Goal: Task Accomplishment & Management: Manage account settings

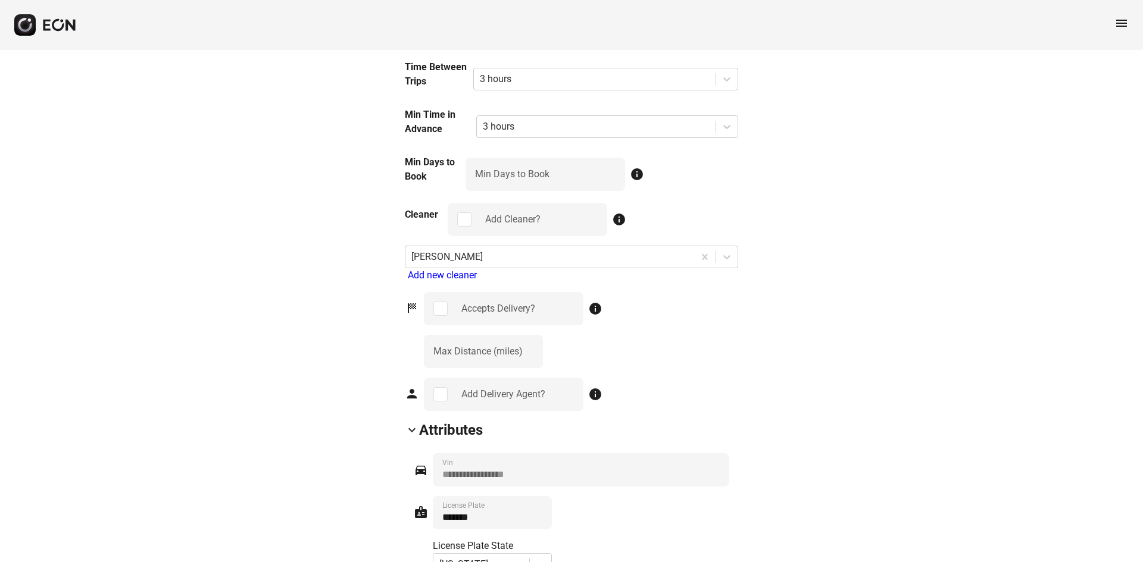
click at [1122, 23] on span "menu" at bounding box center [1121, 23] width 14 height 14
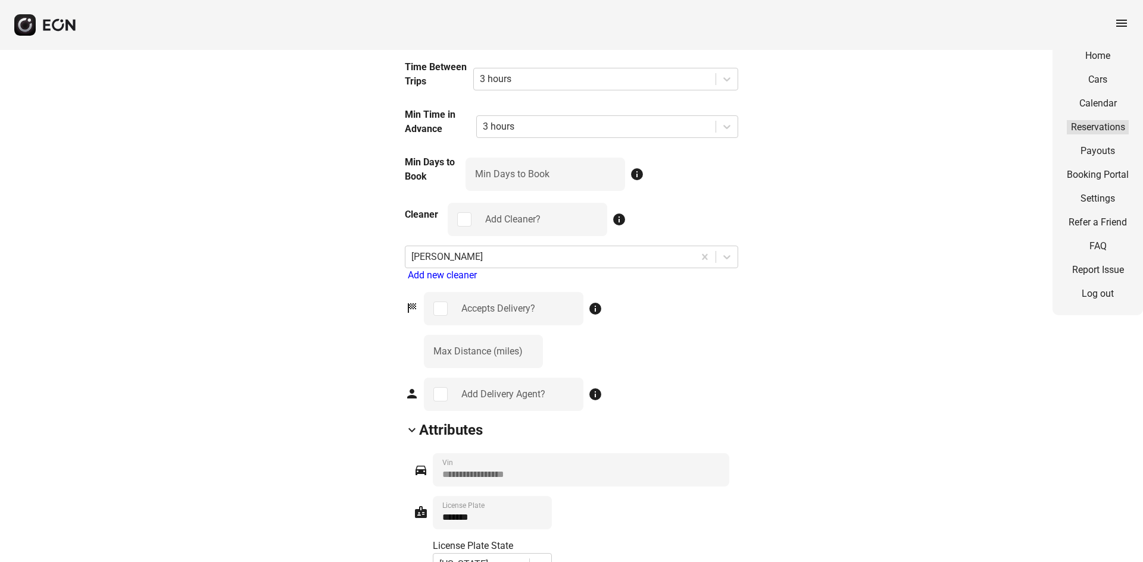
click at [1083, 128] on link "Reservations" at bounding box center [1097, 127] width 62 height 14
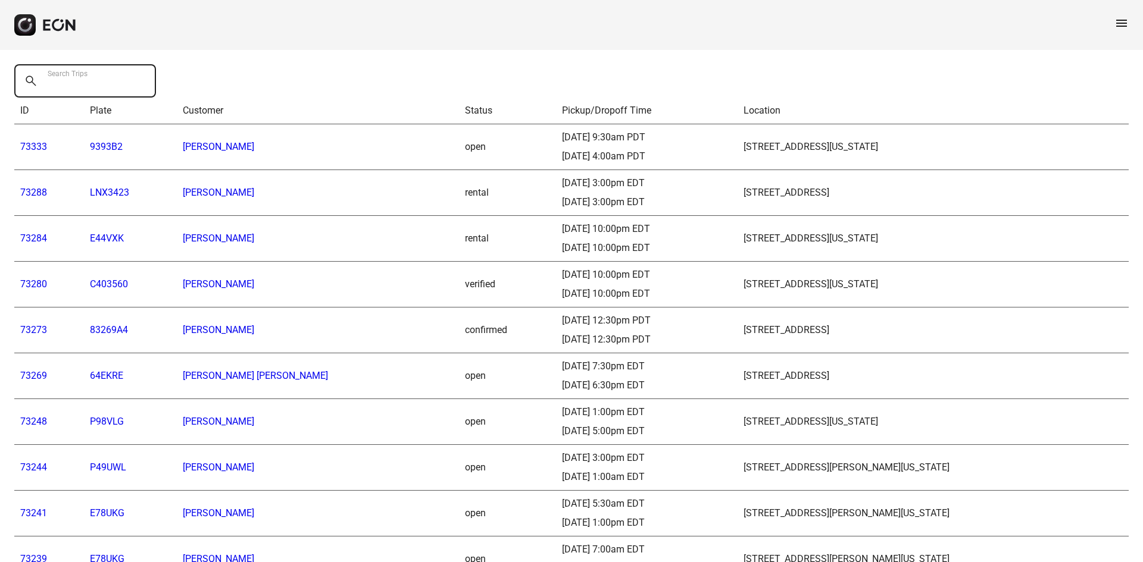
click at [120, 87] on Trips "Search Trips" at bounding box center [85, 80] width 142 height 33
type Trips "*****"
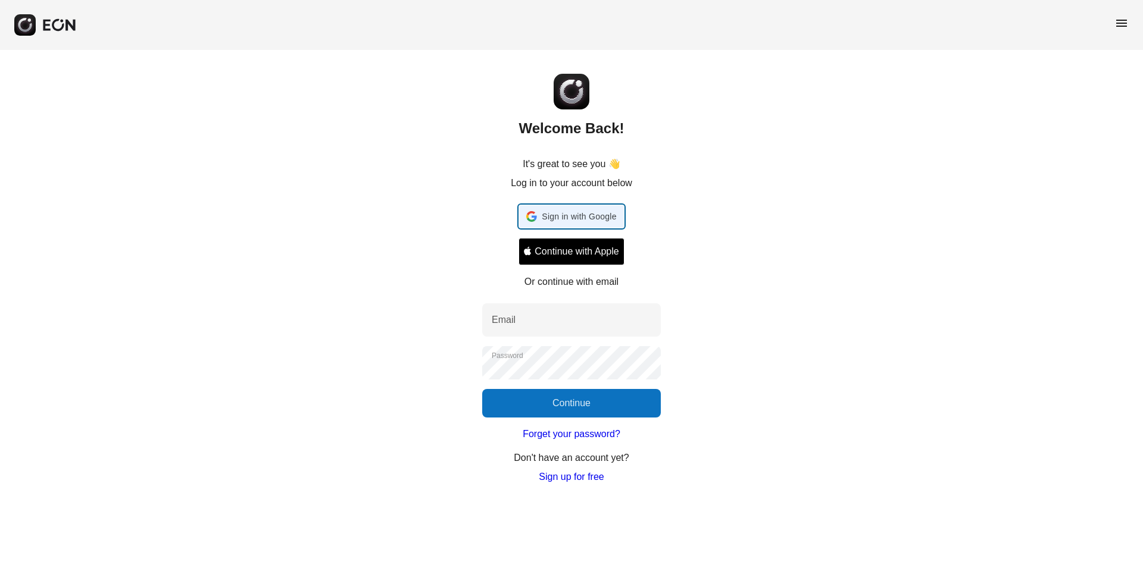
click at [571, 212] on span "Sign in with Google" at bounding box center [579, 216] width 74 height 14
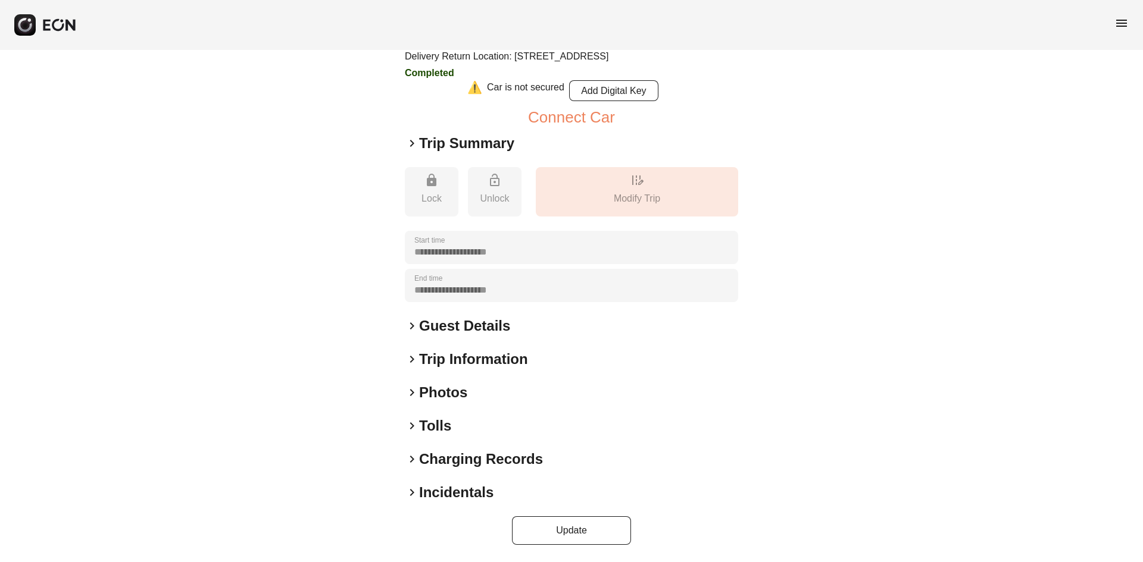
scroll to position [124, 0]
click at [412, 428] on span "keyboard_arrow_right" at bounding box center [412, 426] width 14 height 14
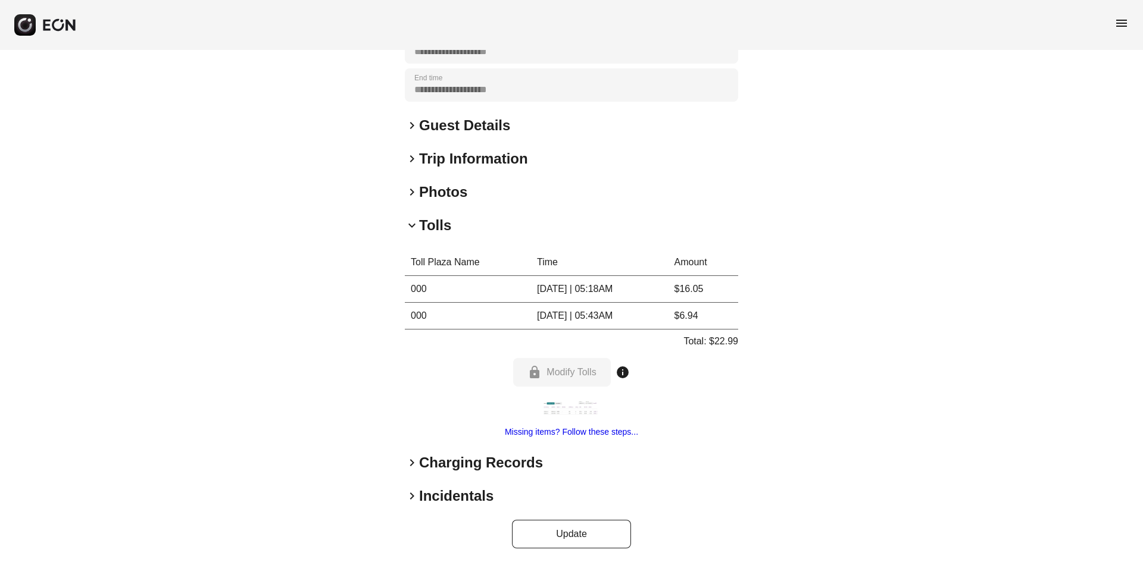
scroll to position [297, 0]
click at [412, 470] on span "keyboard_arrow_right" at bounding box center [412, 462] width 14 height 14
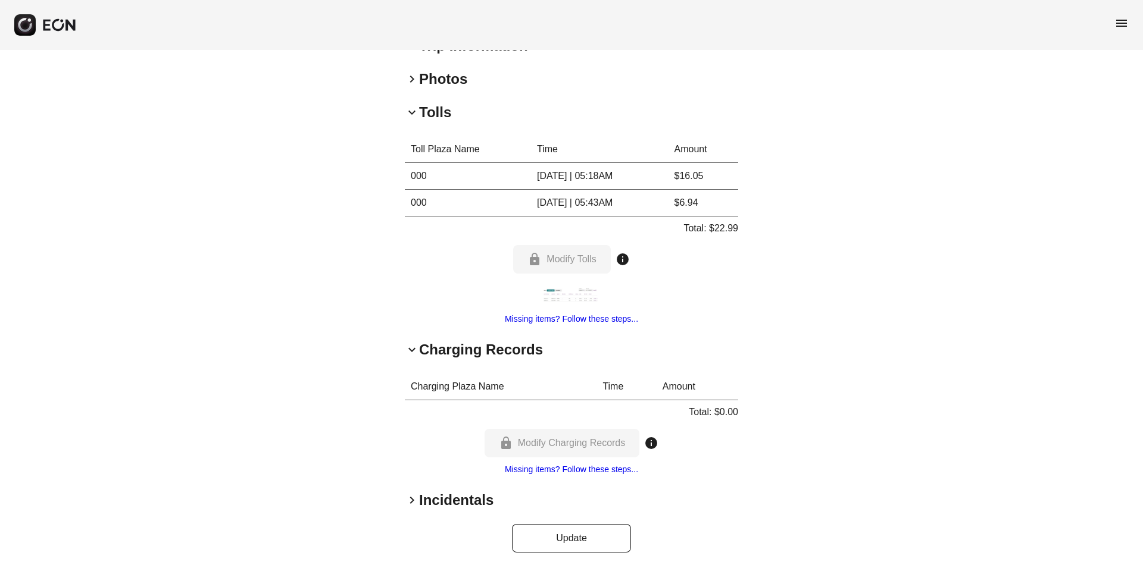
scroll to position [410, 0]
click at [415, 507] on span "keyboard_arrow_right" at bounding box center [412, 500] width 14 height 14
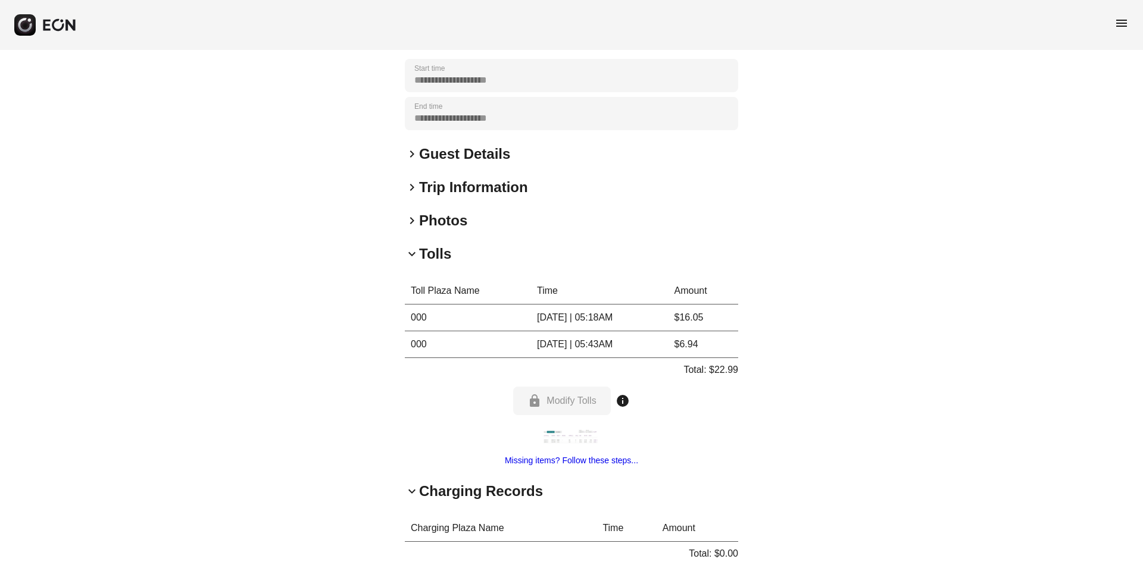
scroll to position [267, 0]
